Goal: Transaction & Acquisition: Purchase product/service

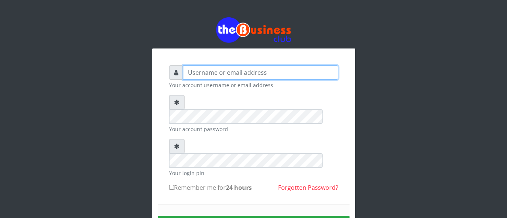
type input "anthony4christy2k@gmail.com"
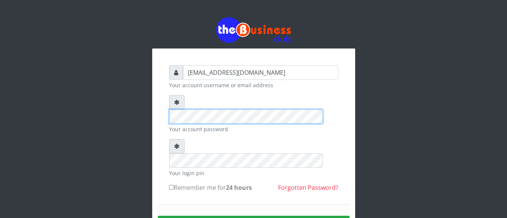
click at [178, 92] on form "anthony4christy2k@gmail.com Your account username or email address Your account…" at bounding box center [253, 164] width 169 height 199
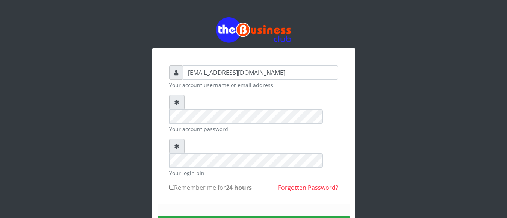
click at [171, 185] on input "Remember me for 24 hours" at bounding box center [171, 187] width 5 height 5
checkbox input "true"
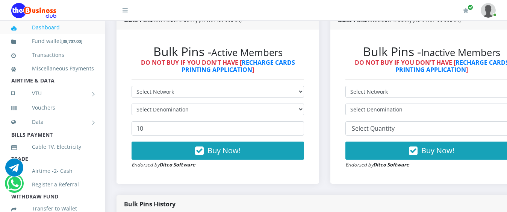
scroll to position [226, 0]
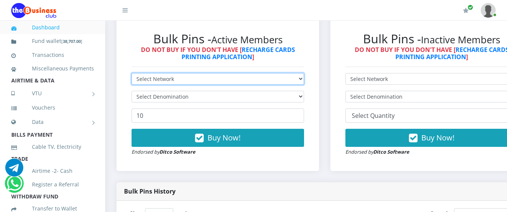
click at [238, 73] on select "Select Network MTN Globacom 9Mobile Airtel" at bounding box center [218, 79] width 173 height 12
select select "MTN"
click at [132, 73] on select "Select Network MTN Globacom 9Mobile Airtel" at bounding box center [218, 79] width 173 height 12
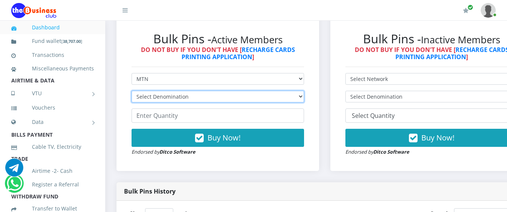
click at [197, 91] on select "Select Denomination MTN NGN100 - ₦96.99 MTN NGN200 - ₦193.98 MTN NGN400 - ₦387.…" at bounding box center [218, 97] width 173 height 12
select select "484.95-500"
click at [132, 91] on select "Select Denomination MTN NGN100 - ₦96.99 MTN NGN200 - ₦193.98 MTN NGN400 - ₦387.…" at bounding box center [218, 97] width 173 height 12
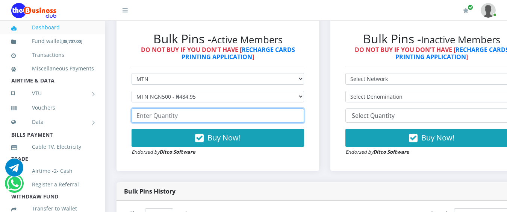
click at [164, 112] on input "number" at bounding box center [218, 115] width 173 height 14
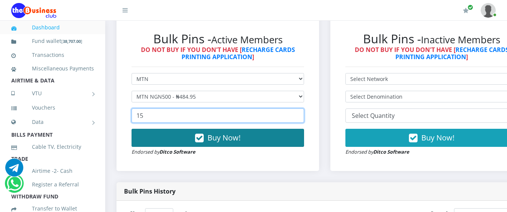
type input "15"
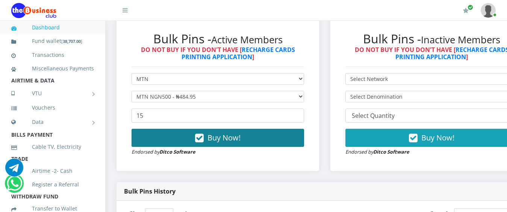
click at [222, 133] on span "Buy Now!" at bounding box center [224, 137] width 33 height 10
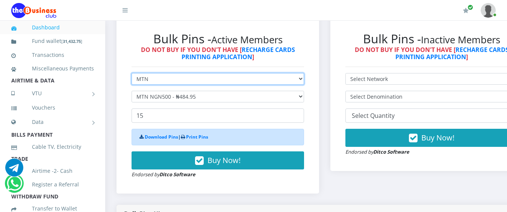
click at [157, 73] on select "Select Network MTN Globacom 9Mobile Airtel" at bounding box center [218, 79] width 173 height 12
select select "Airtel"
click at [132, 73] on select "Select Network MTN Globacom 9Mobile Airtel" at bounding box center [218, 79] width 173 height 12
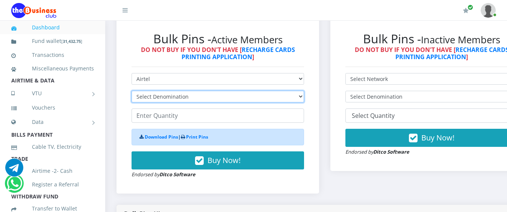
click at [147, 91] on select "Select Denomination Airtel NGN100 - ₦96.38 Airtel NGN200 - ₦192.76 Airtel NGN50…" at bounding box center [218, 97] width 173 height 12
select select "192.76-200"
click at [132, 91] on select "Select Denomination Airtel NGN100 - ₦96.38 Airtel NGN200 - ₦192.76 Airtel NGN50…" at bounding box center [218, 97] width 173 height 12
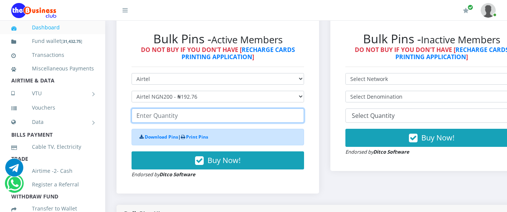
click at [163, 109] on input "number" at bounding box center [218, 115] width 173 height 14
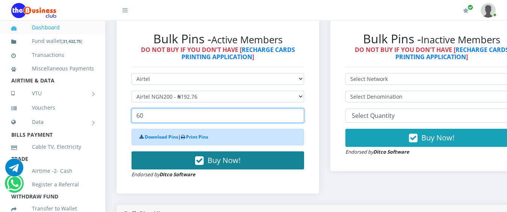
type input "60"
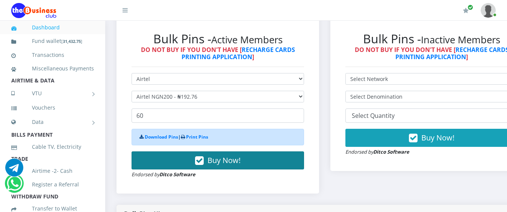
click at [226, 155] on span "Buy Now!" at bounding box center [224, 160] width 33 height 10
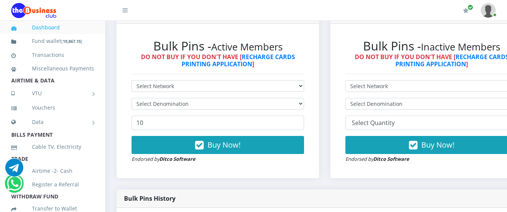
scroll to position [188, 0]
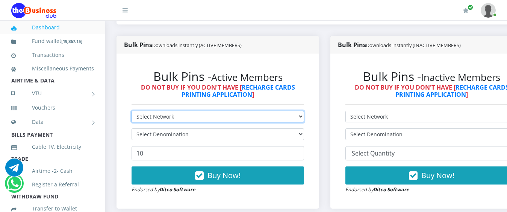
click at [169, 111] on select "Select Network MTN Globacom 9Mobile Airtel" at bounding box center [218, 117] width 173 height 12
select select "Airtel"
click at [132, 111] on select "Select Network MTN Globacom 9Mobile Airtel" at bounding box center [218, 117] width 173 height 12
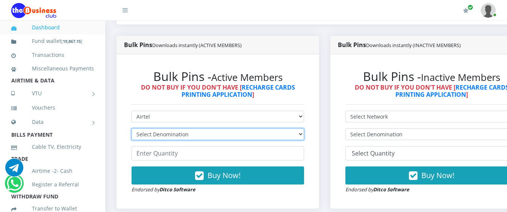
click at [155, 128] on select "Select Denomination Airtel NGN100 - ₦96.38 Airtel NGN200 - ₦192.76 Airtel NGN50…" at bounding box center [218, 134] width 173 height 12
select select "481.9-500"
click at [132, 128] on select "Select Denomination Airtel NGN100 - ₦96.38 Airtel NGN200 - ₦192.76 Airtel NGN50…" at bounding box center [218, 134] width 173 height 12
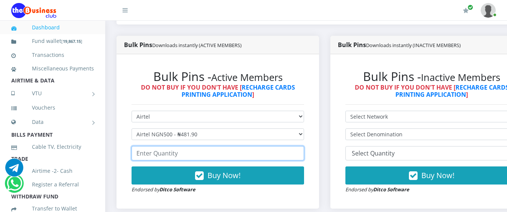
click at [146, 146] on input "number" at bounding box center [218, 153] width 173 height 14
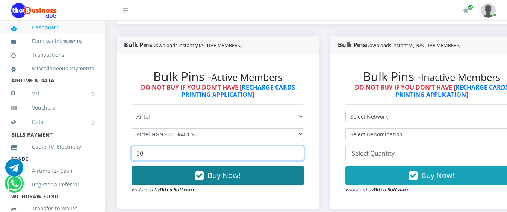
type input "30"
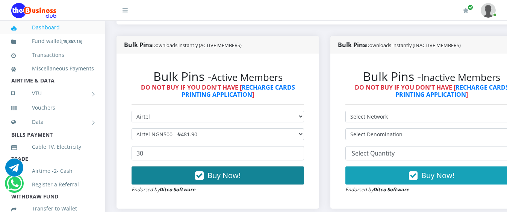
click at [228, 170] on span "Buy Now!" at bounding box center [224, 175] width 33 height 10
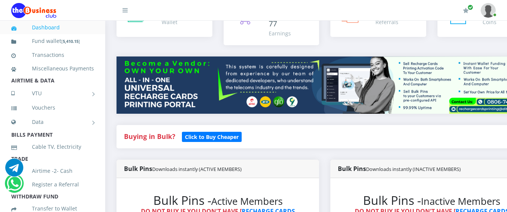
scroll to position [38, 0]
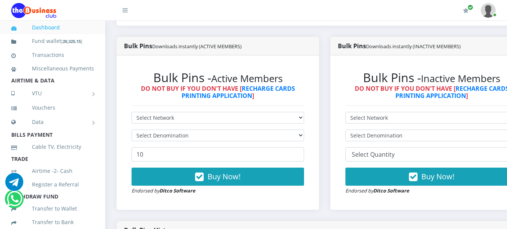
scroll to position [188, 0]
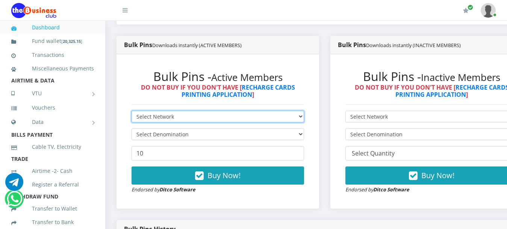
click at [304, 111] on select "Select Network MTN Globacom 9Mobile Airtel" at bounding box center [218, 117] width 173 height 12
select select "MTN"
click at [132, 111] on select "Select Network MTN Globacom 9Mobile Airtel" at bounding box center [218, 117] width 173 height 12
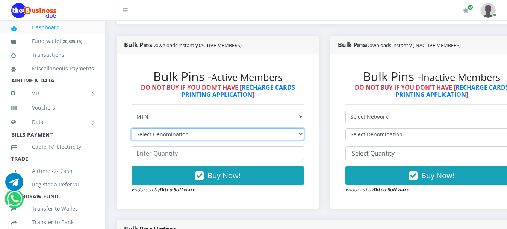
click at [236, 129] on select "Select Denomination MTN NGN100 - ₦96.99 MTN NGN200 - ₦193.98 MTN NGN400 - ₦387.…" at bounding box center [218, 134] width 173 height 12
select select "484.95-500"
click at [132, 128] on select "Select Denomination MTN NGN100 - ₦96.99 MTN NGN200 - ₦193.98 MTN NGN400 - ₦387.…" at bounding box center [218, 134] width 173 height 12
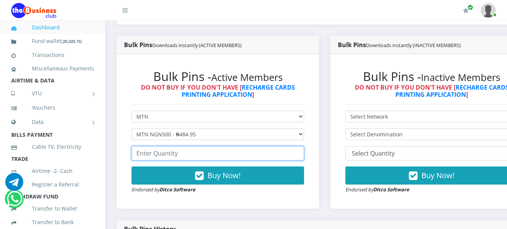
click at [176, 146] on input "number" at bounding box center [218, 153] width 173 height 14
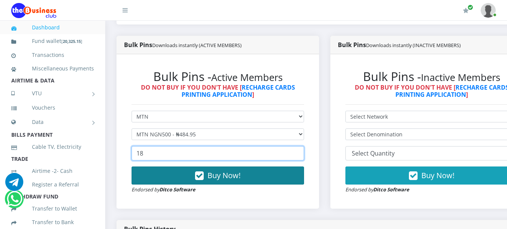
type input "18"
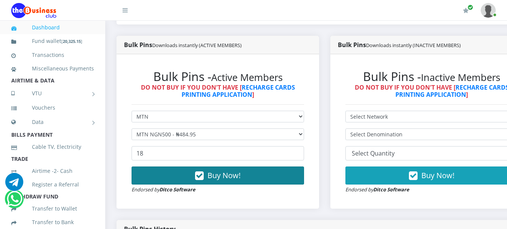
click at [219, 172] on span "Buy Now!" at bounding box center [224, 175] width 33 height 10
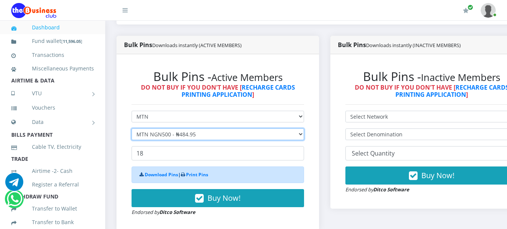
click at [150, 129] on select "Select Denomination MTN NGN100 - ₦96.99 MTN NGN200 - ₦193.98 MTN NGN400 - ₦387.…" at bounding box center [218, 134] width 173 height 12
select select "96.99-100"
click at [132, 128] on select "Select Denomination MTN NGN100 - ₦96.99 MTN NGN200 - ₦193.98 MTN NGN400 - ₦387.…" at bounding box center [218, 134] width 173 height 12
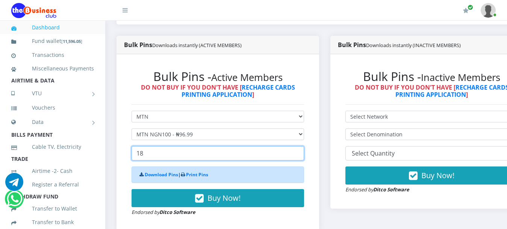
drag, startPoint x: 164, startPoint y: 147, endPoint x: 109, endPoint y: 149, distance: 55.3
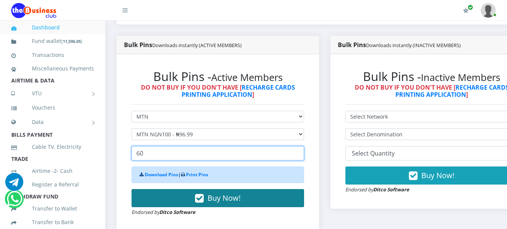
type input "60"
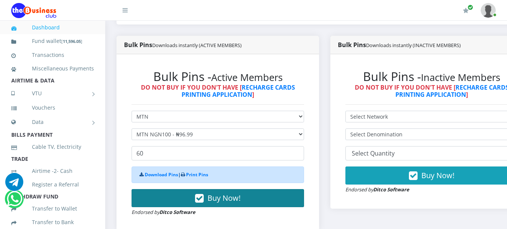
click at [223, 193] on span "Buy Now!" at bounding box center [224, 198] width 33 height 10
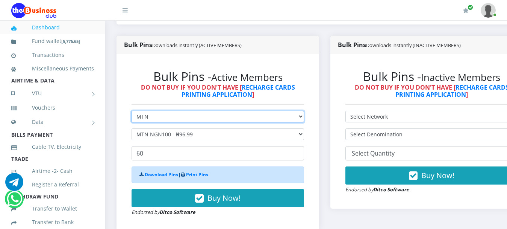
click at [151, 111] on select "Select Network MTN Globacom 9Mobile Airtel" at bounding box center [218, 117] width 173 height 12
select select "Glo"
click at [132, 111] on select "Select Network MTN Globacom 9Mobile Airtel" at bounding box center [218, 117] width 173 height 12
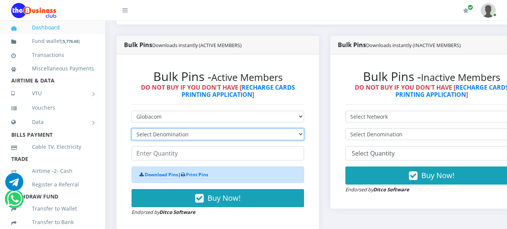
click at [158, 132] on select "Select Denomination Glo NGN100 - ₦96.55 Glo NGN200 - ₦193.10 Glo NGN500 - ₦482.…" at bounding box center [218, 134] width 173 height 12
select select "96.55-100"
click at [132, 128] on select "Select Denomination Glo NGN100 - ₦96.55 Glo NGN200 - ₦193.10 Glo NGN500 - ₦482.…" at bounding box center [218, 134] width 173 height 12
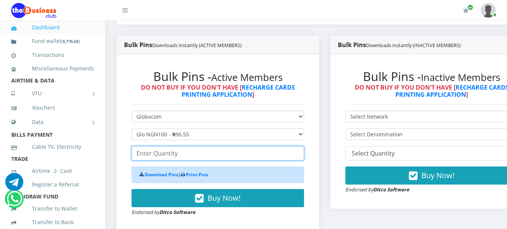
click at [166, 147] on input "number" at bounding box center [218, 153] width 173 height 14
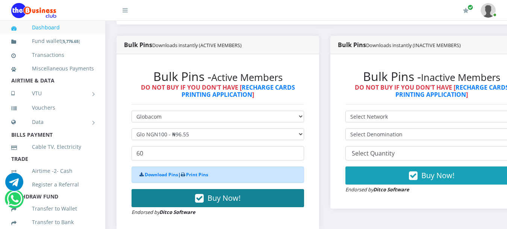
click at [234, 193] on span "Buy Now!" at bounding box center [224, 198] width 33 height 10
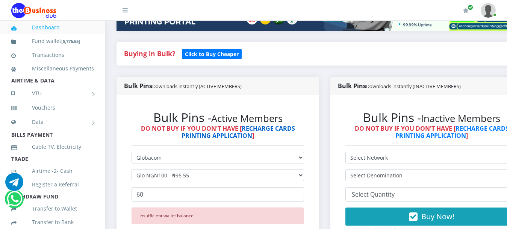
scroll to position [150, 0]
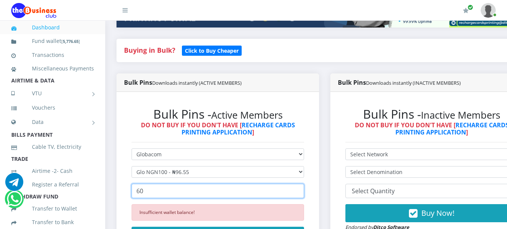
drag, startPoint x: 160, startPoint y: 180, endPoint x: 109, endPoint y: 184, distance: 51.3
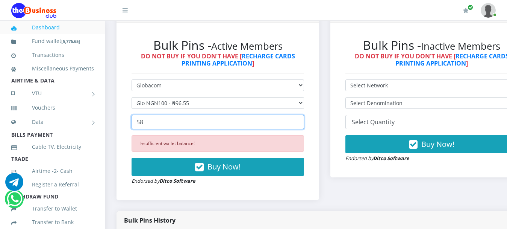
scroll to position [226, 0]
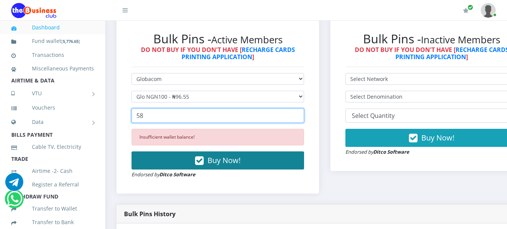
type input "58"
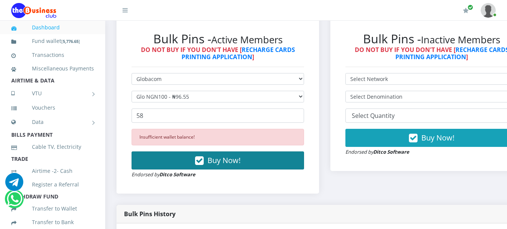
click at [217, 156] on span "Buy Now!" at bounding box center [224, 160] width 33 height 10
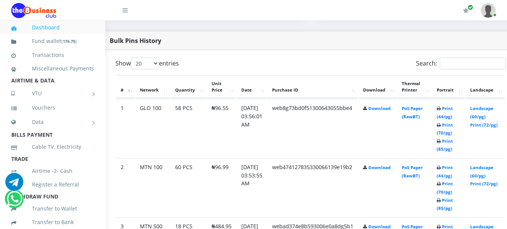
scroll to position [376, 50]
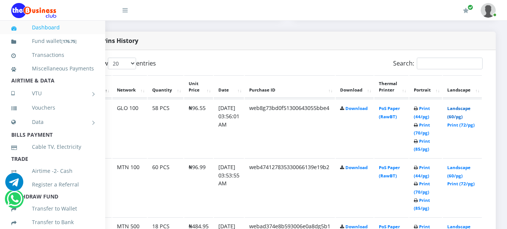
click at [451, 108] on link "Landscape (60/pg)" at bounding box center [459, 112] width 23 height 14
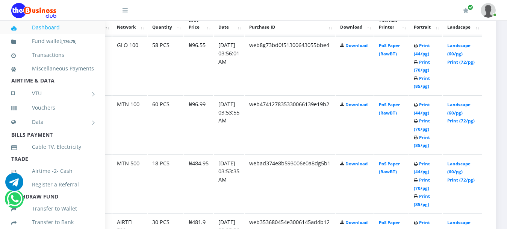
scroll to position [451, 50]
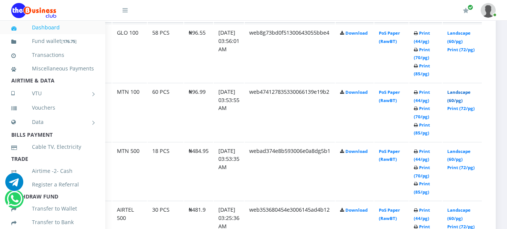
click at [454, 89] on link "Landscape (60/pg)" at bounding box center [459, 96] width 23 height 14
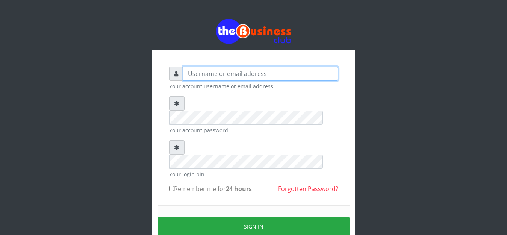
type input "[EMAIL_ADDRESS][DOMAIN_NAME]"
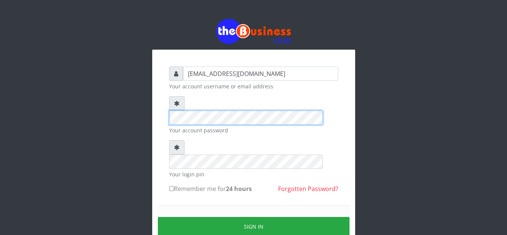
click at [166, 103] on div "anthony4christy2k@gmail.com Your account username or email address Your account…" at bounding box center [254, 166] width 181 height 211
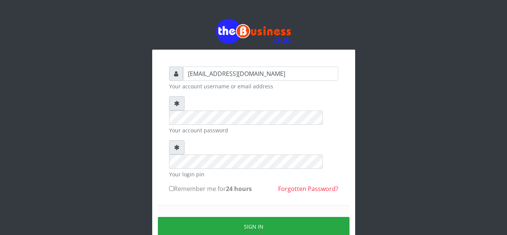
click at [172, 186] on input "Remember me for 24 hours" at bounding box center [171, 188] width 5 height 5
checkbox input "true"
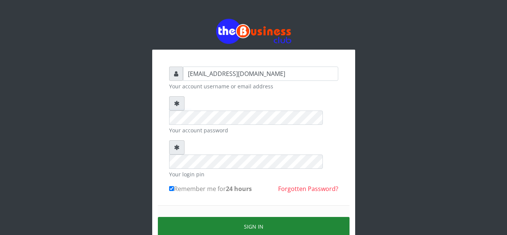
click at [189, 217] on button "Sign in" at bounding box center [254, 226] width 192 height 19
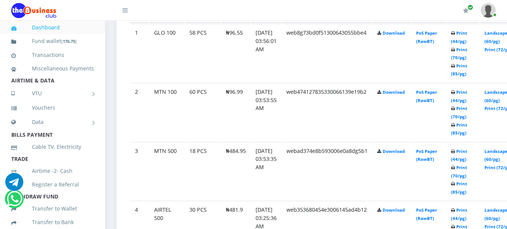
scroll to position [489, 0]
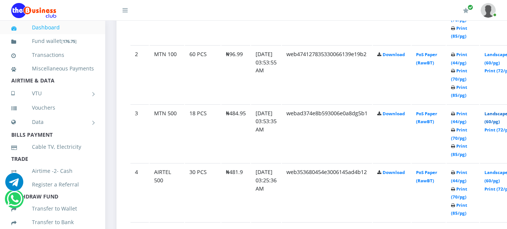
click at [503, 111] on link "Landscape (60/pg)" at bounding box center [496, 118] width 23 height 14
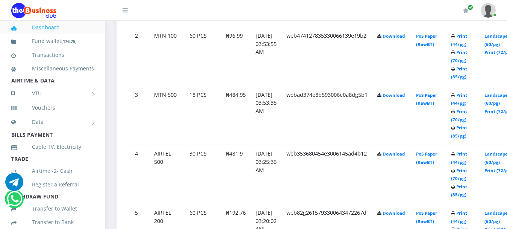
scroll to position [489, 0]
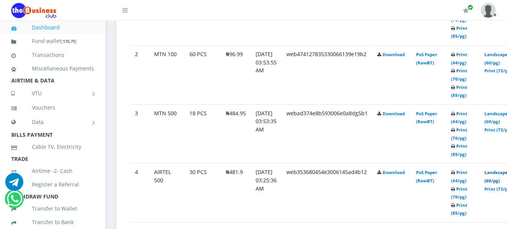
click at [501, 169] on link "Landscape (60/pg)" at bounding box center [496, 176] width 23 height 14
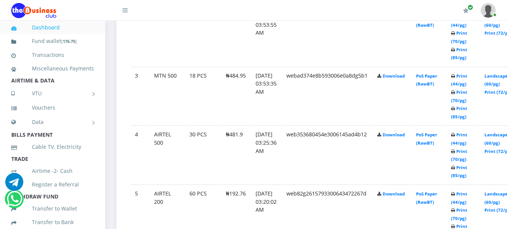
scroll to position [564, 0]
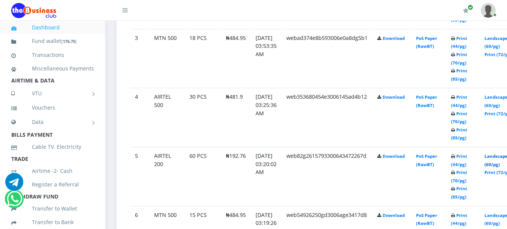
click at [502, 153] on link "Landscape (60/pg)" at bounding box center [496, 160] width 23 height 14
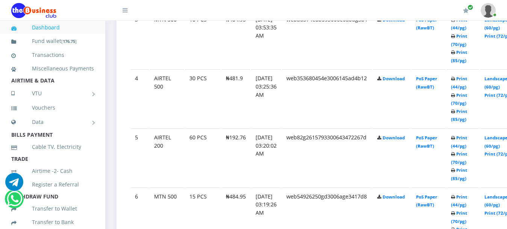
scroll to position [564, 0]
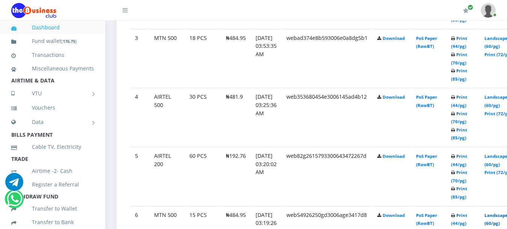
click at [501, 212] on link "Landscape (60/pg)" at bounding box center [496, 219] width 23 height 14
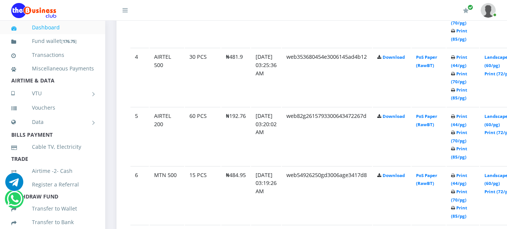
scroll to position [640, 0]
